Goal: Task Accomplishment & Management: Manage account settings

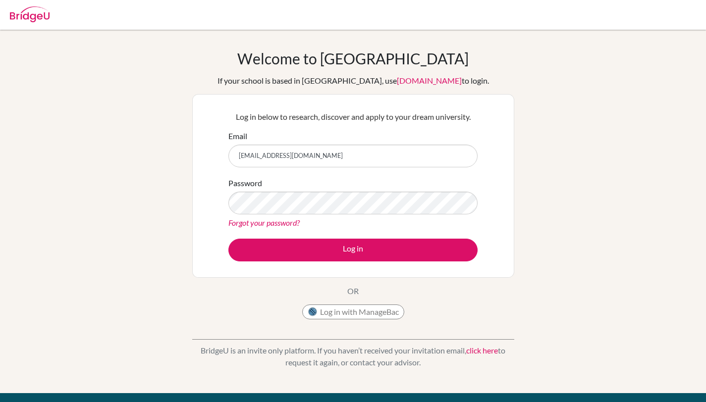
type input "miaisabellaluna1010@gmail.com"
click at [273, 224] on link "Forgot your password?" at bounding box center [263, 222] width 71 height 9
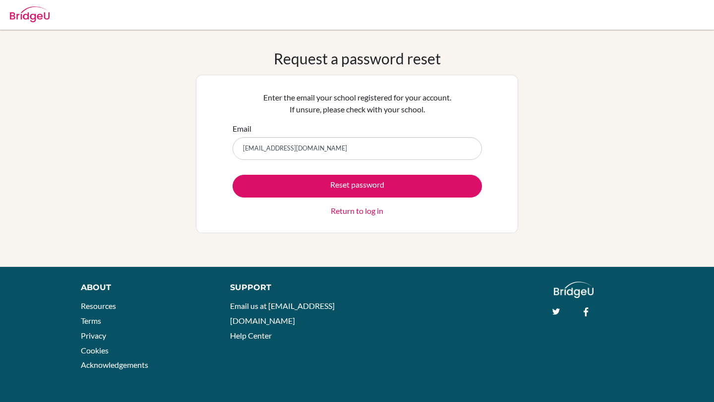
type input "[EMAIL_ADDRESS][DOMAIN_NAME]"
click at [232, 175] on button "Reset password" at bounding box center [356, 186] width 249 height 23
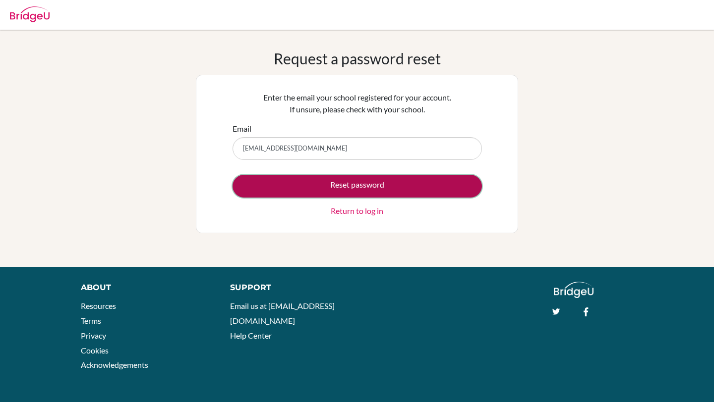
click at [321, 175] on button "Reset password" at bounding box center [356, 186] width 249 height 23
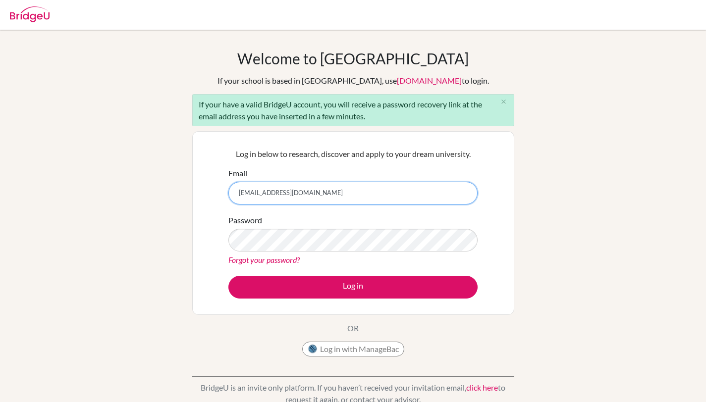
type input "[EMAIL_ADDRESS][DOMAIN_NAME]"
click at [291, 261] on link "Forgot your password?" at bounding box center [263, 259] width 71 height 9
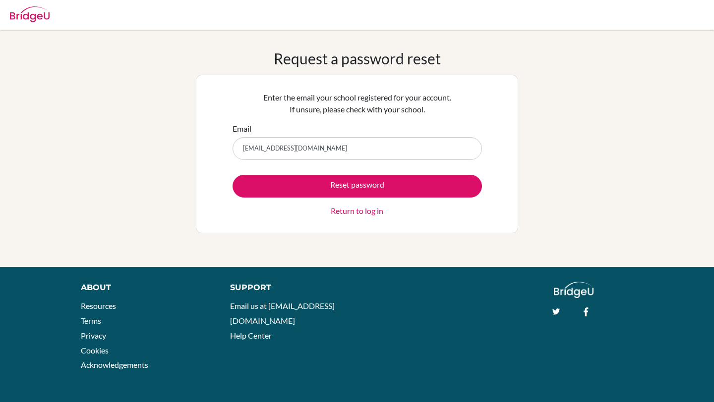
type input "[EMAIL_ADDRESS][DOMAIN_NAME]"
click at [232, 175] on button "Reset password" at bounding box center [356, 186] width 249 height 23
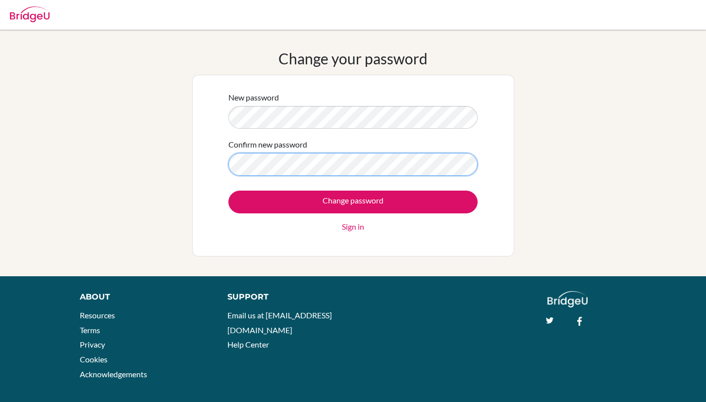
click at [228, 191] on input "Change password" at bounding box center [352, 202] width 249 height 23
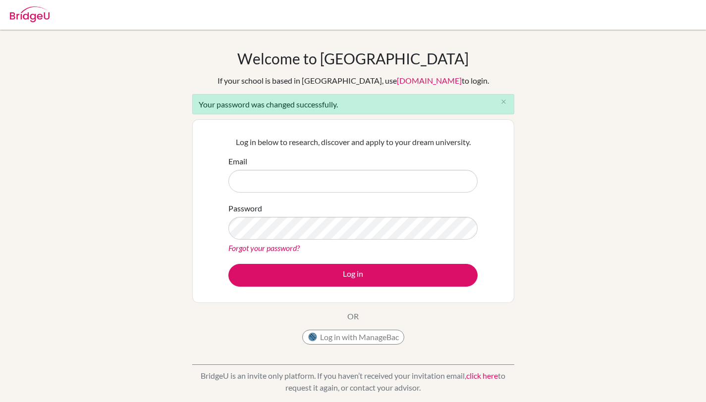
click at [352, 178] on input "Email" at bounding box center [352, 181] width 249 height 23
type input "[EMAIL_ADDRESS][DOMAIN_NAME]"
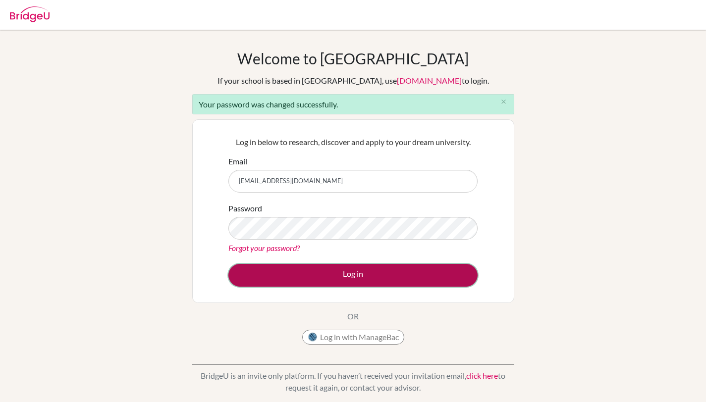
click at [397, 268] on button "Log in" at bounding box center [352, 275] width 249 height 23
